Goal: Find specific page/section: Find specific page/section

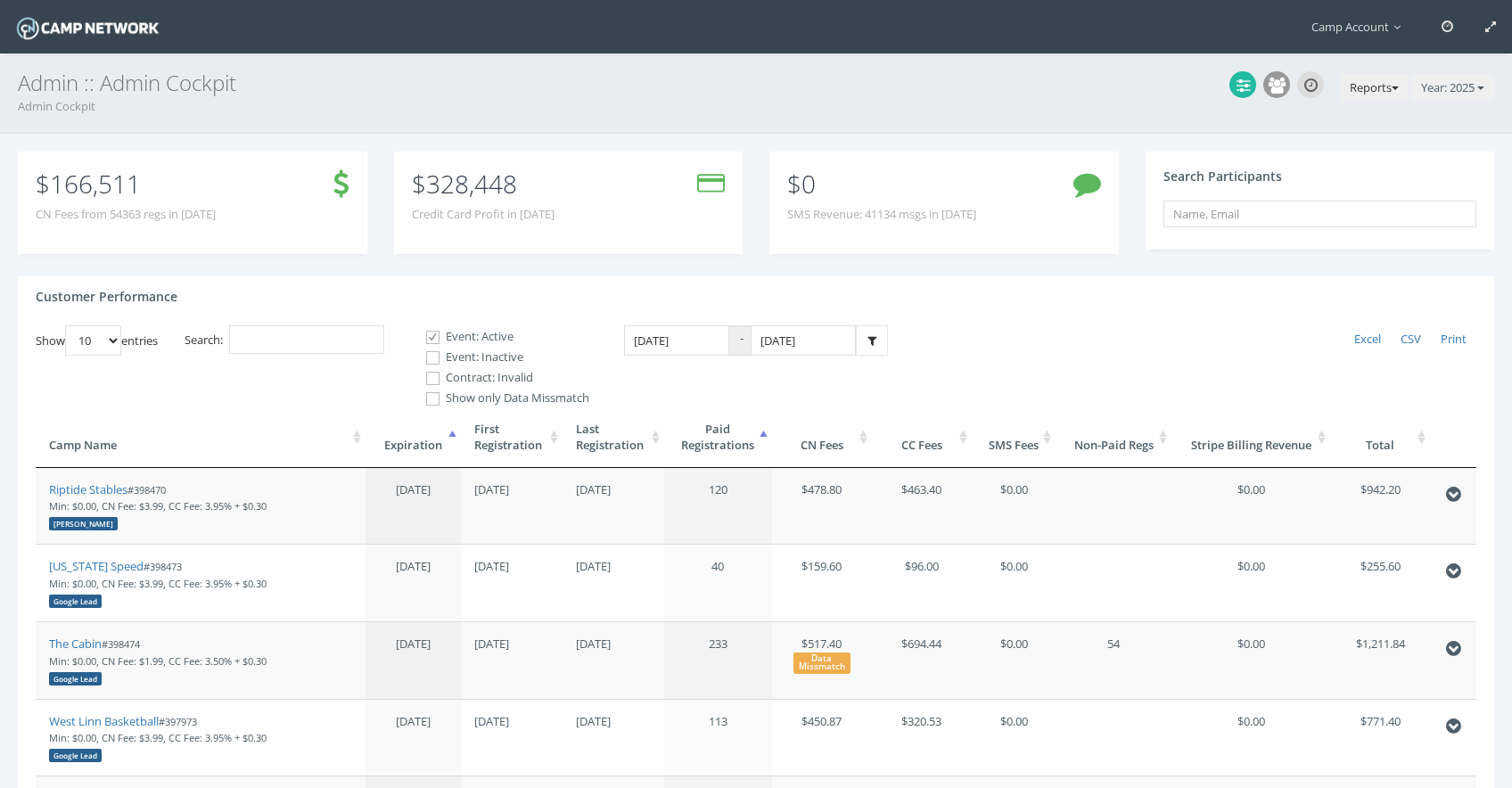
click at [1389, 86] on button "Reports" at bounding box center [1374, 88] width 69 height 29
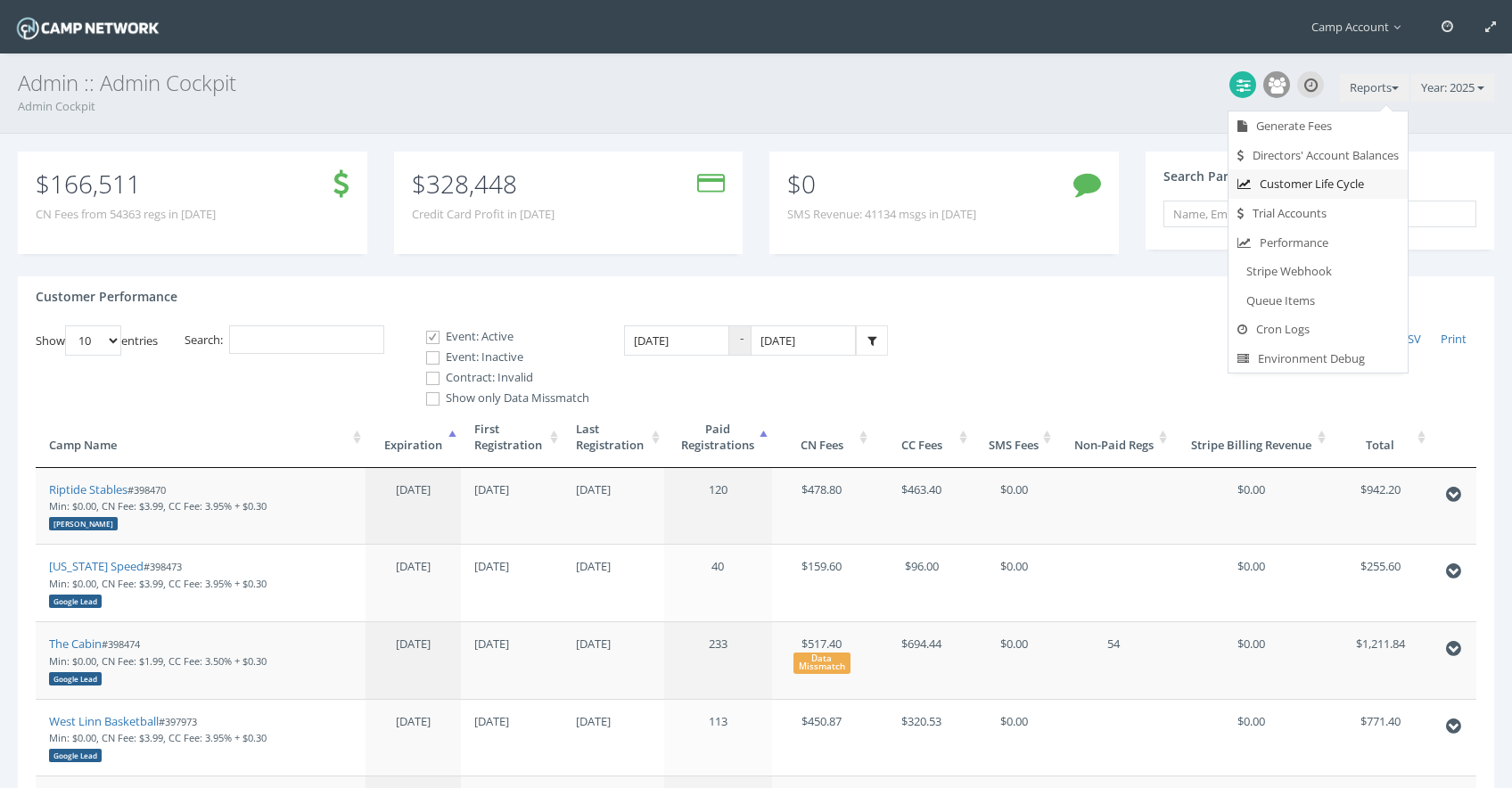
click at [1342, 176] on link "Customer Life Cycle" at bounding box center [1318, 184] width 179 height 30
